Goal: Task Accomplishment & Management: Complete application form

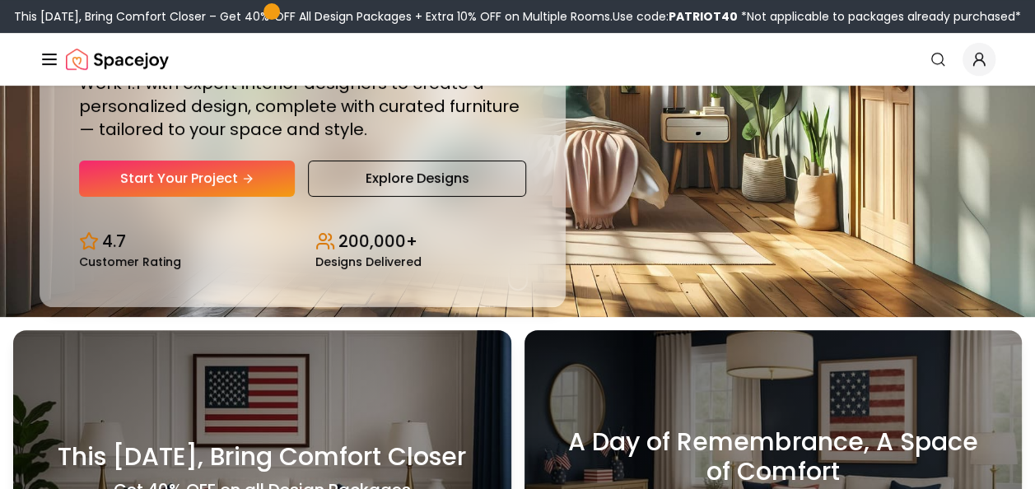
scroll to position [170, 0]
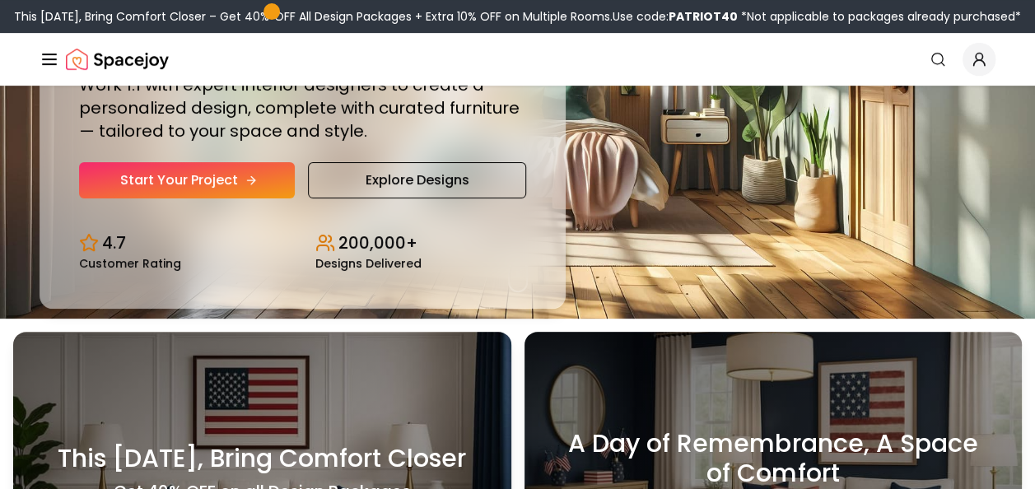
click at [256, 179] on link "Start Your Project" at bounding box center [187, 180] width 216 height 36
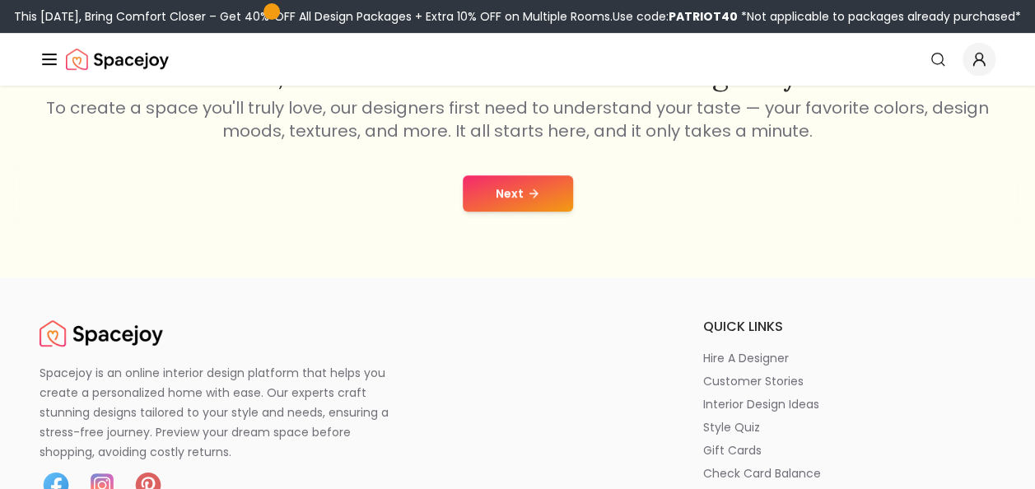
scroll to position [328, 0]
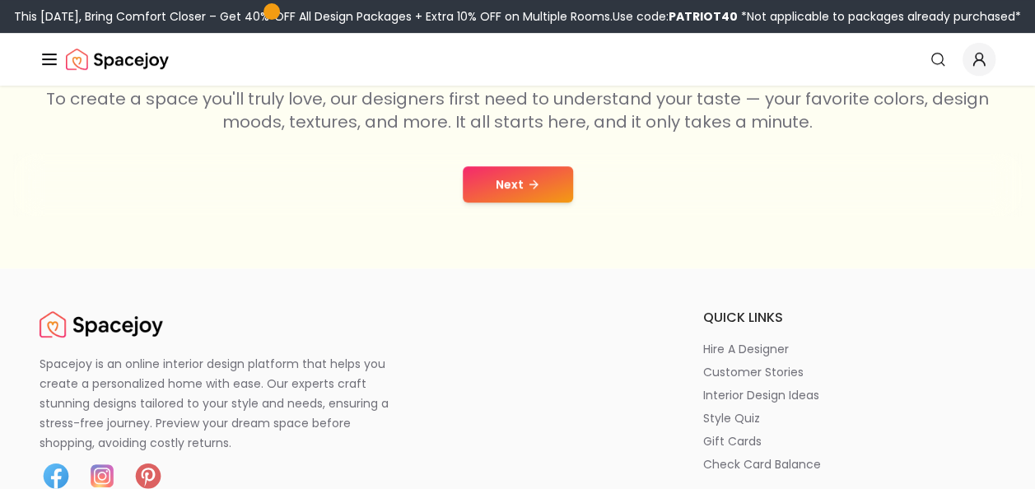
click at [491, 165] on div "Next" at bounding box center [517, 184] width 1008 height 63
click at [489, 179] on button "Next" at bounding box center [518, 184] width 110 height 36
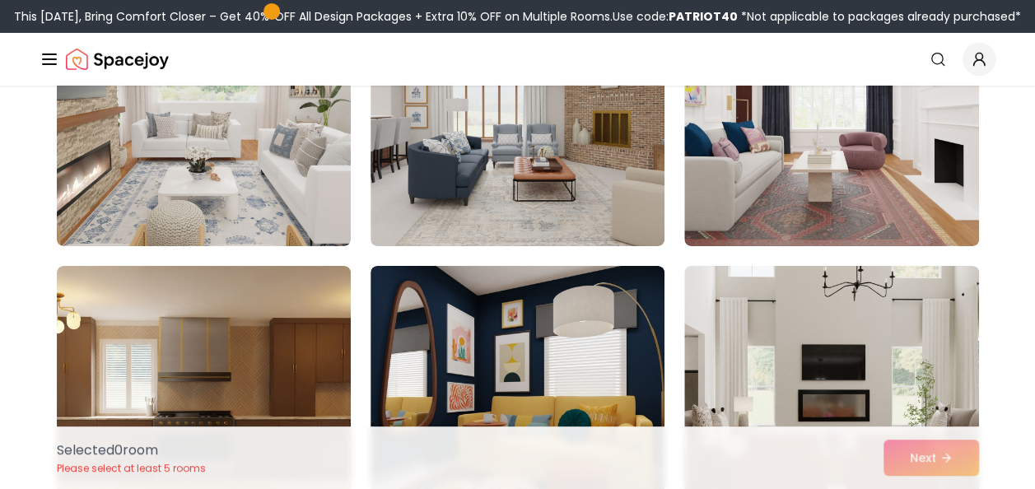
scroll to position [2723, 0]
